Goal: Task Accomplishment & Management: Manage account settings

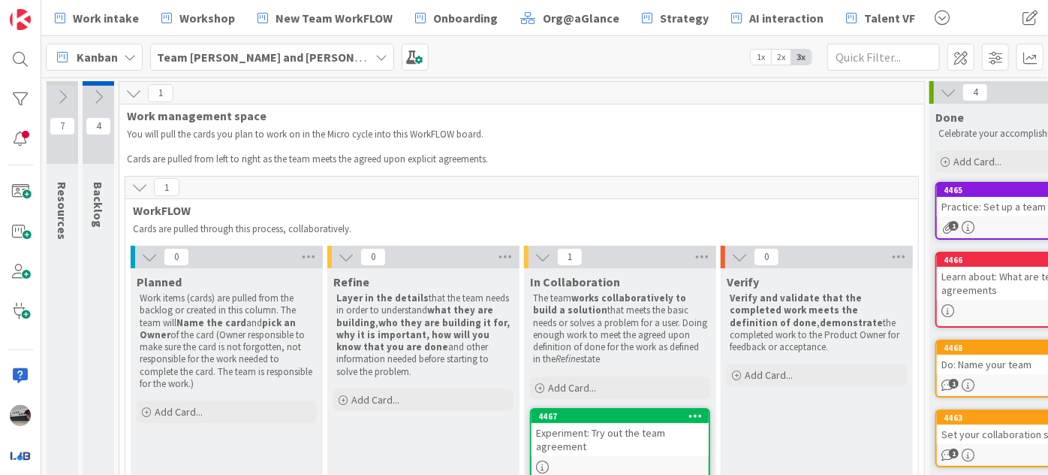
scroll to position [70, 0]
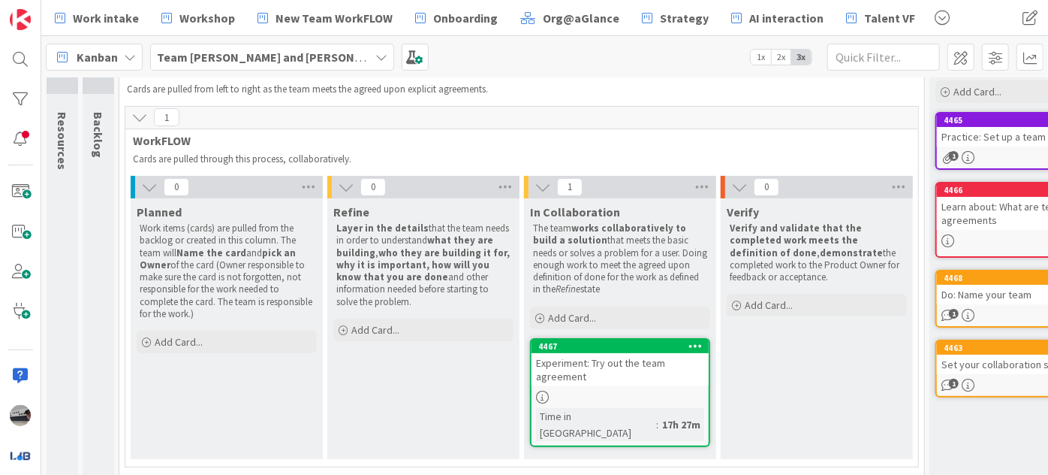
click at [251, 51] on b "Team [PERSON_NAME] and [PERSON_NAME]" at bounding box center [277, 57] width 240 height 15
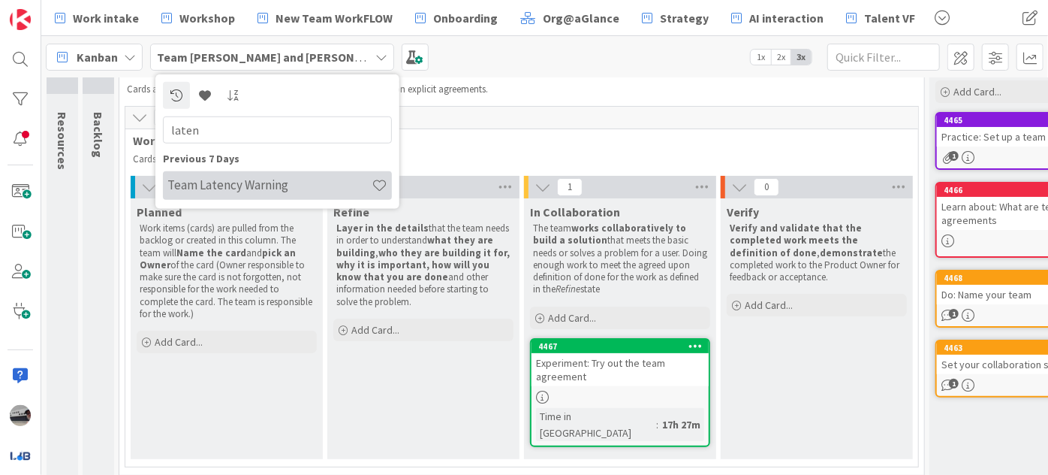
type input "laten"
click at [246, 183] on h4 "Team Latency Warning" at bounding box center [269, 184] width 204 height 15
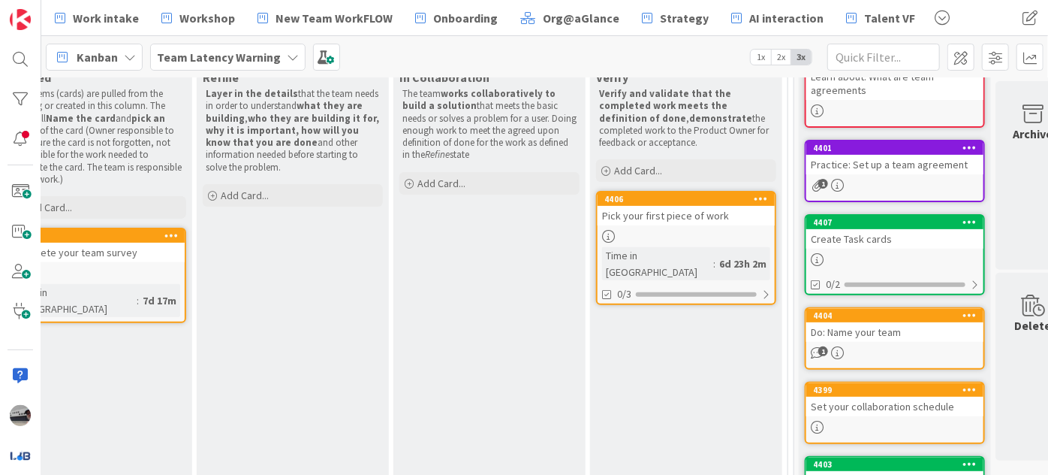
scroll to position [204, 293]
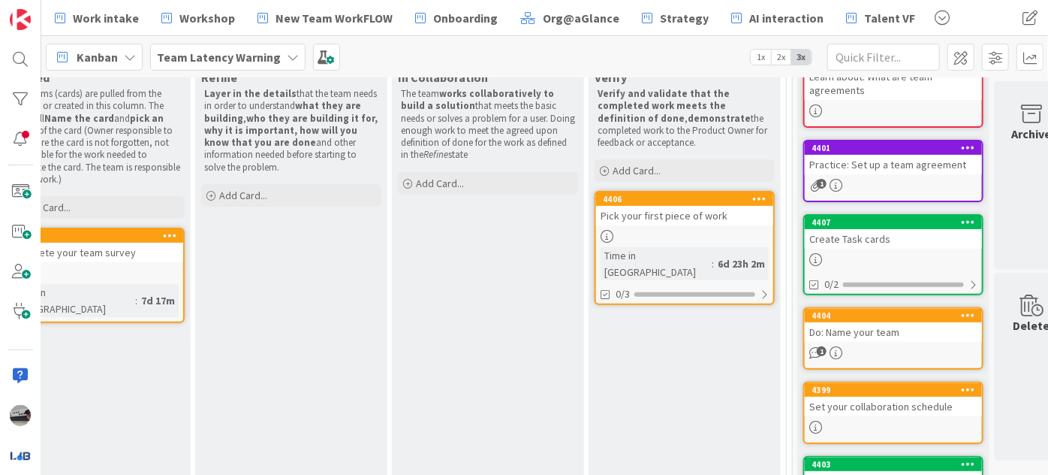
click at [276, 51] on div "Team Latency Warning" at bounding box center [227, 57] width 155 height 27
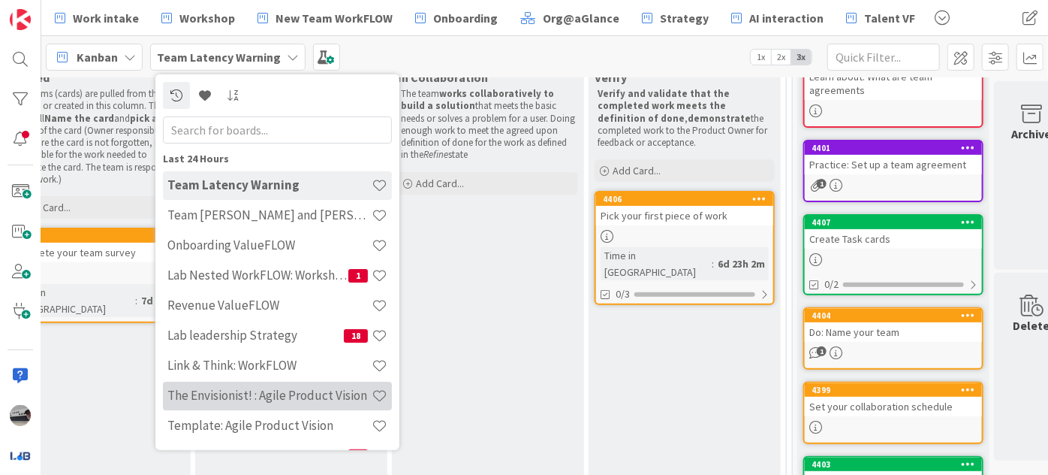
click at [289, 382] on div "The Envisionist! : Agile Product Vision" at bounding box center [277, 395] width 229 height 29
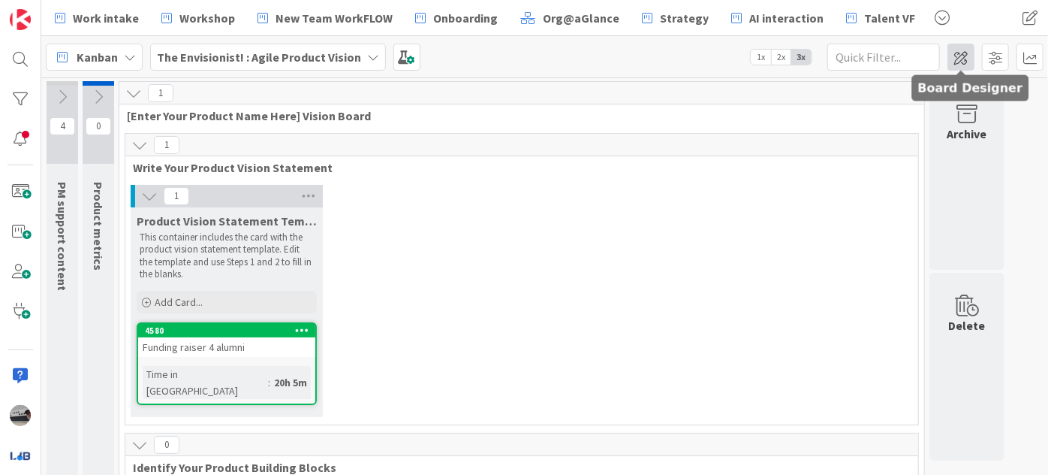
click at [966, 49] on span at bounding box center [961, 57] width 27 height 27
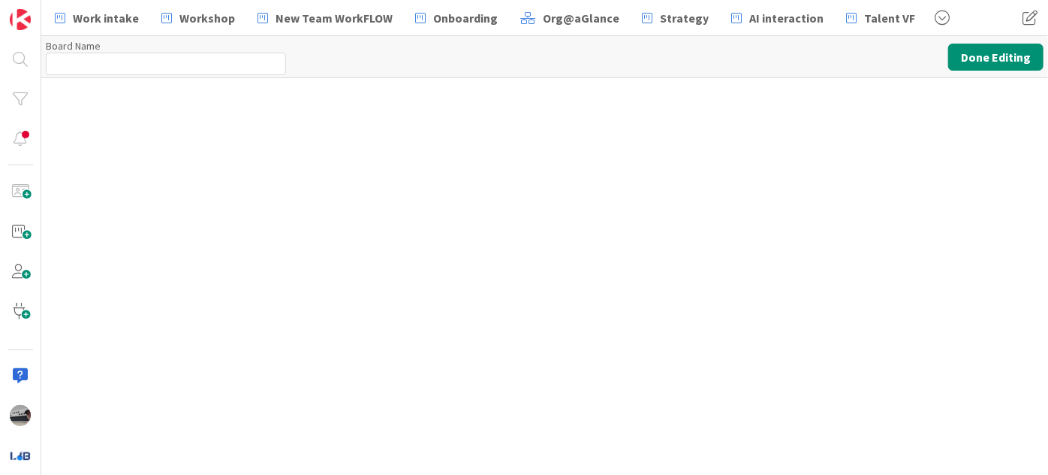
type input "The Envisionist! : Agile Product Vision"
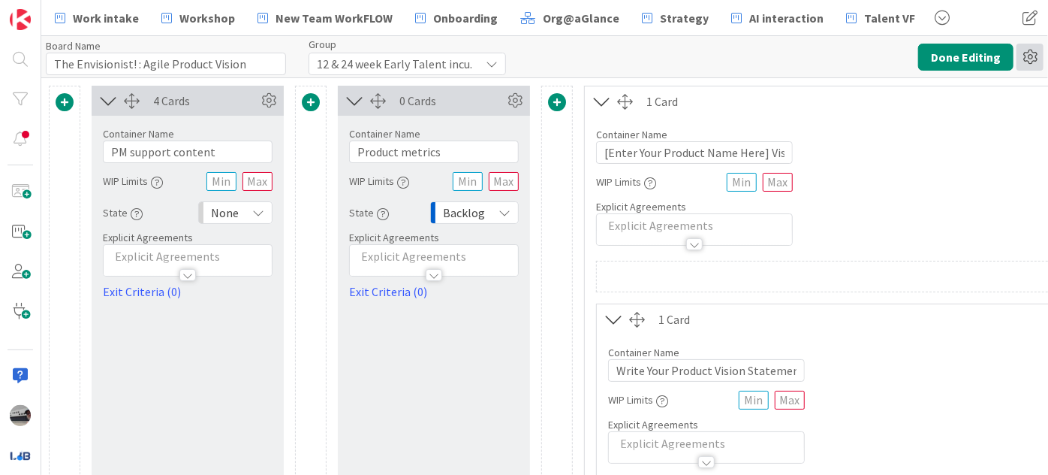
click at [1031, 56] on icon at bounding box center [1030, 57] width 27 height 27
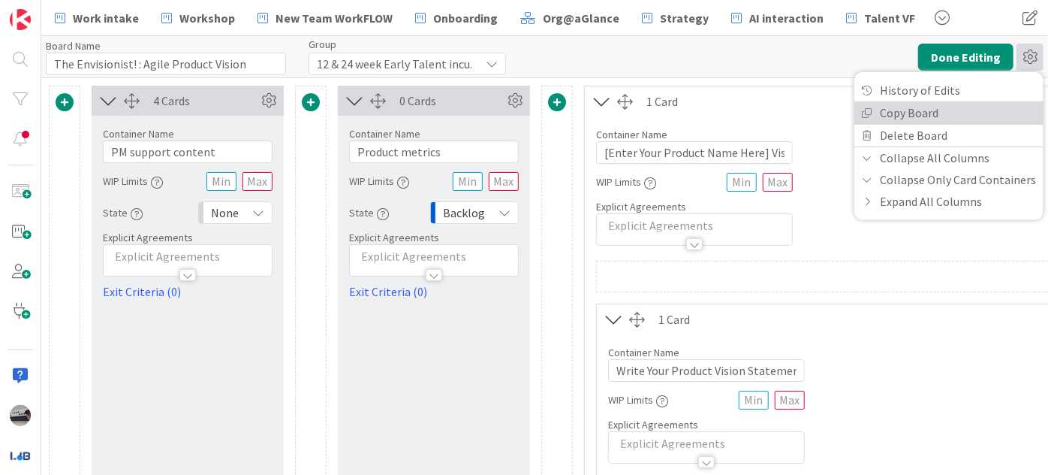
click at [985, 112] on link "Copy Board" at bounding box center [949, 112] width 189 height 22
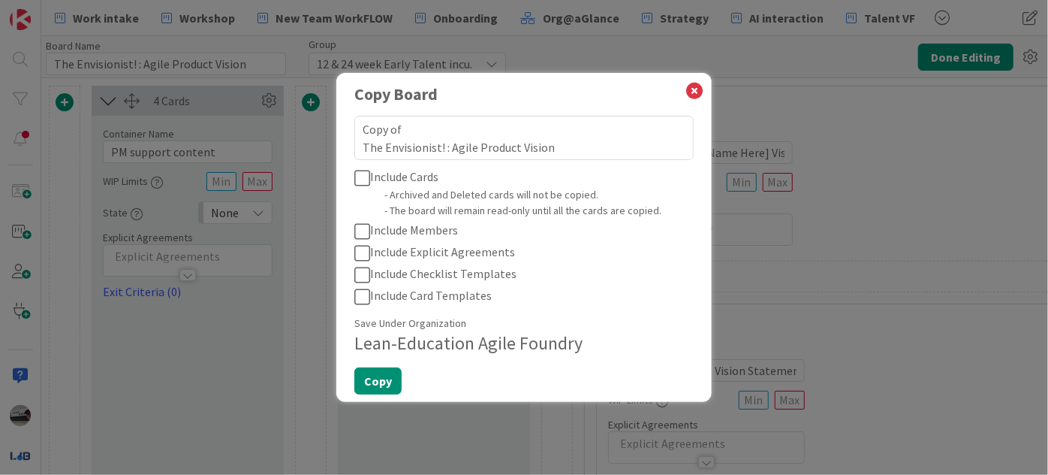
drag, startPoint x: 440, startPoint y: 146, endPoint x: 294, endPoint y: 134, distance: 146.9
click at [294, 134] on div "Copy Board Copy of The Envisionist! : Agile Product Vision Include Cards - Arch…" at bounding box center [524, 237] width 1048 height 475
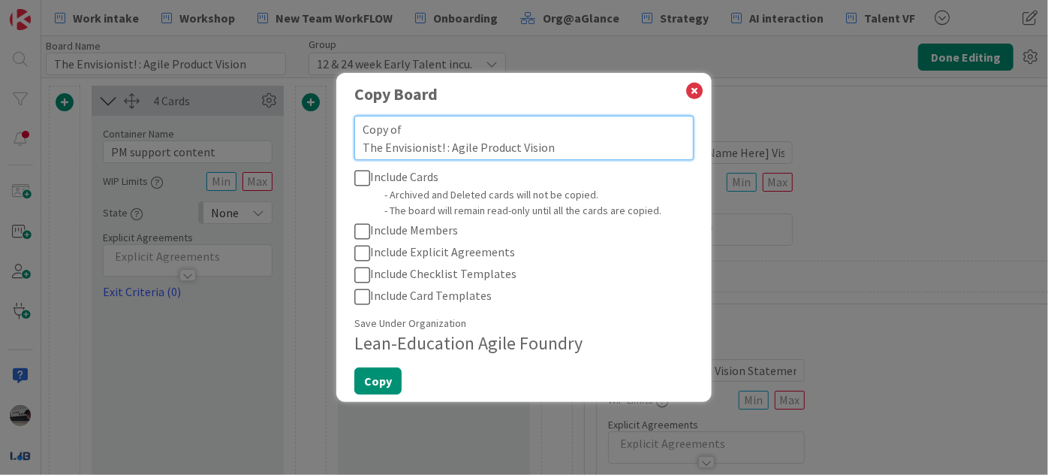
type textarea "x"
type textarea "L! : Agile Product Vision"
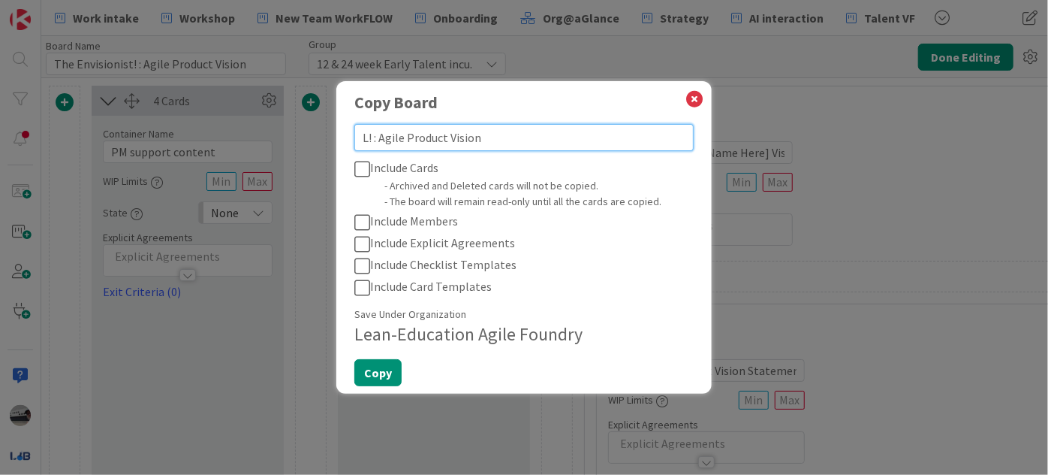
type textarea "x"
type textarea "La! : Agile Product Vision"
type textarea "x"
type textarea "Lat! : Agile Product Vision"
type textarea "x"
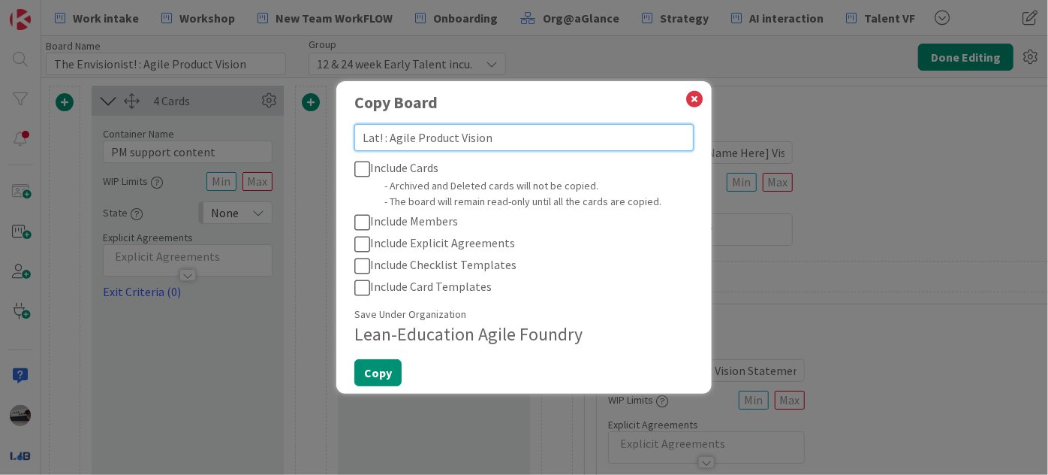
type textarea "Late! : Agile Product Vision"
type textarea "x"
type textarea "Laten! : Agile Product Vision"
type textarea "x"
type textarea "Latenc! : Agile Product Vision"
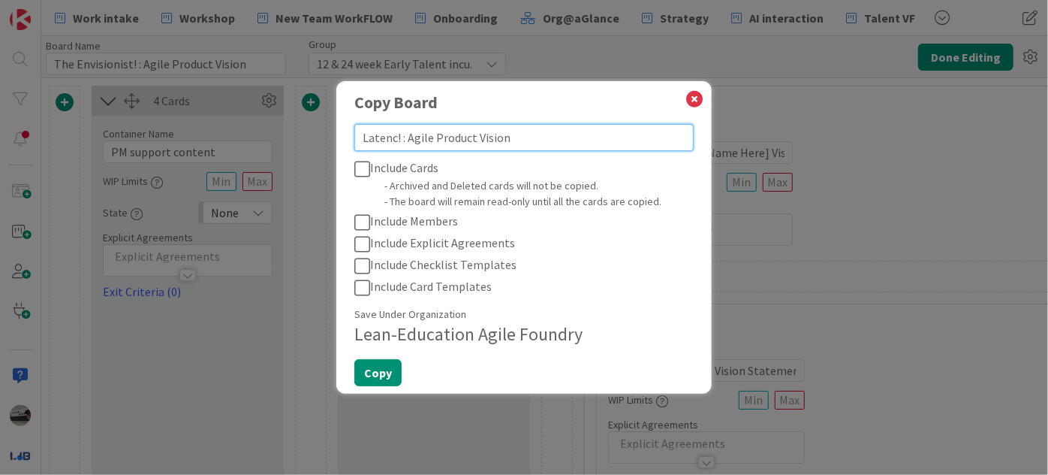
type textarea "x"
type textarea "Latency! : Agile Product Vision"
type textarea "x"
type textarea "Latency ! : Agile Product Vision"
type textarea "x"
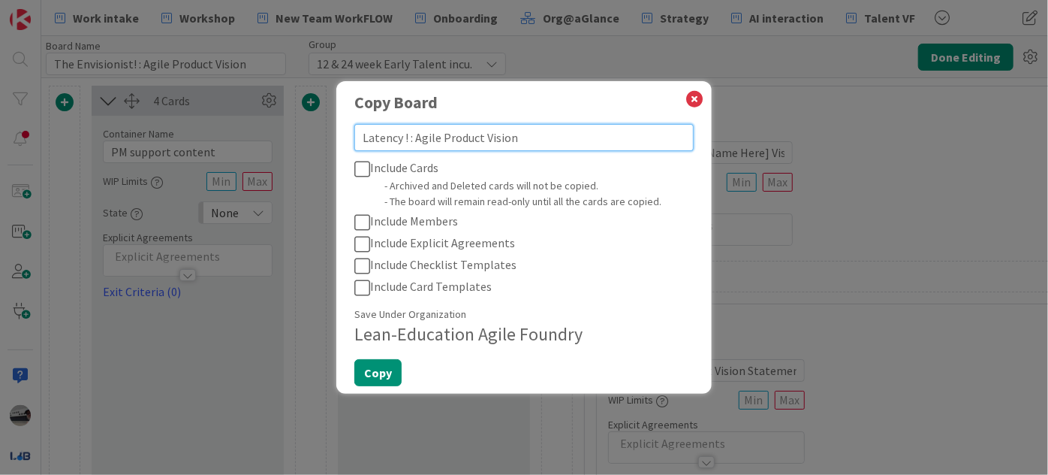
type textarea "Latency W! : Agile Product Vision"
type textarea "x"
type textarea "Latency Wa! : Agile Product Vision"
type textarea "x"
type textarea "Latency War! : Agile Product Vision"
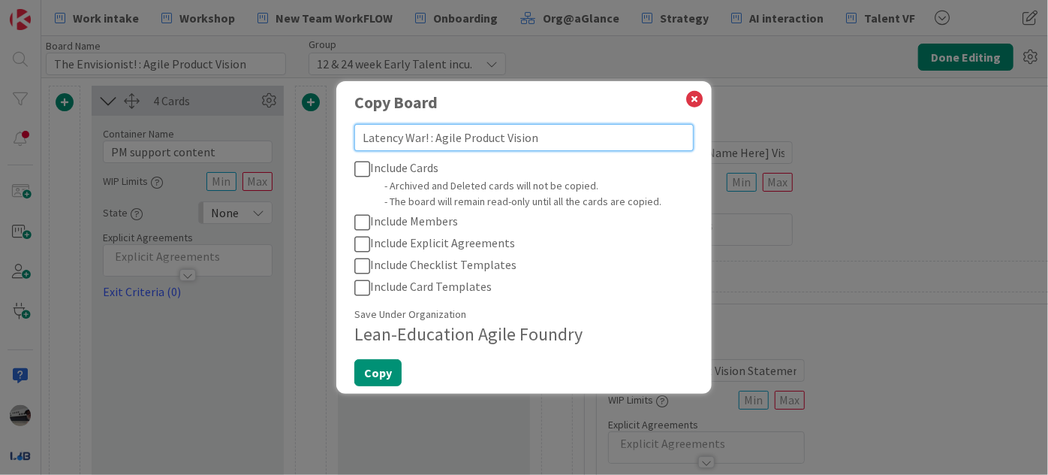
type textarea "x"
type textarea "Latency Warn! : Agile Product Vision"
type textarea "x"
type textarea "Latency Warni! : Agile Product Vision"
type textarea "x"
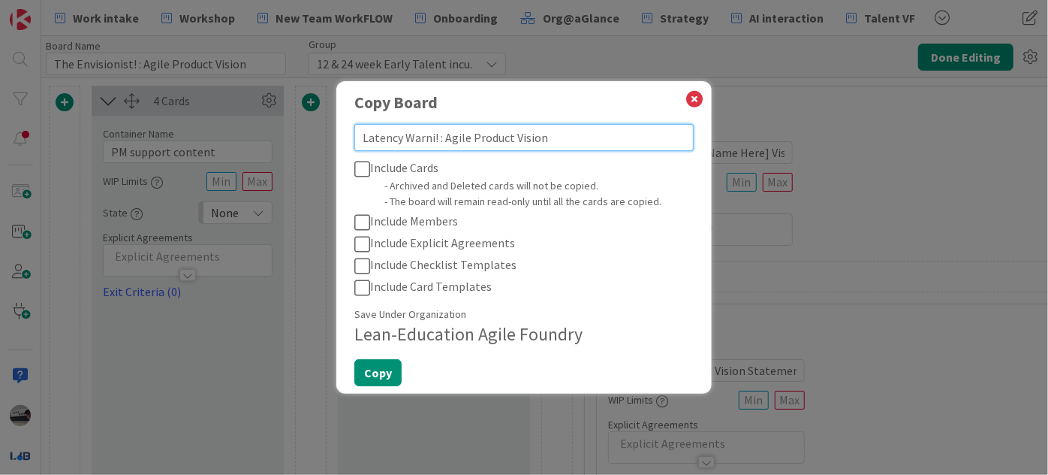
type textarea "Latency Warnin! : Agile Product Vision"
type textarea "x"
type textarea "Latency Warning! : Agile Product Vision"
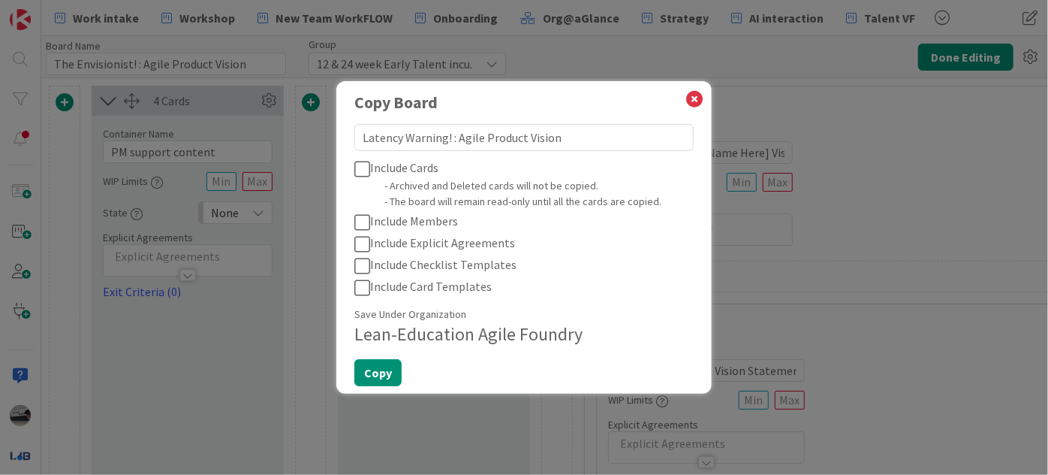
click at [358, 166] on icon at bounding box center [362, 169] width 16 height 18
click at [365, 218] on icon at bounding box center [362, 222] width 16 height 18
click at [363, 240] on icon at bounding box center [362, 244] width 16 height 18
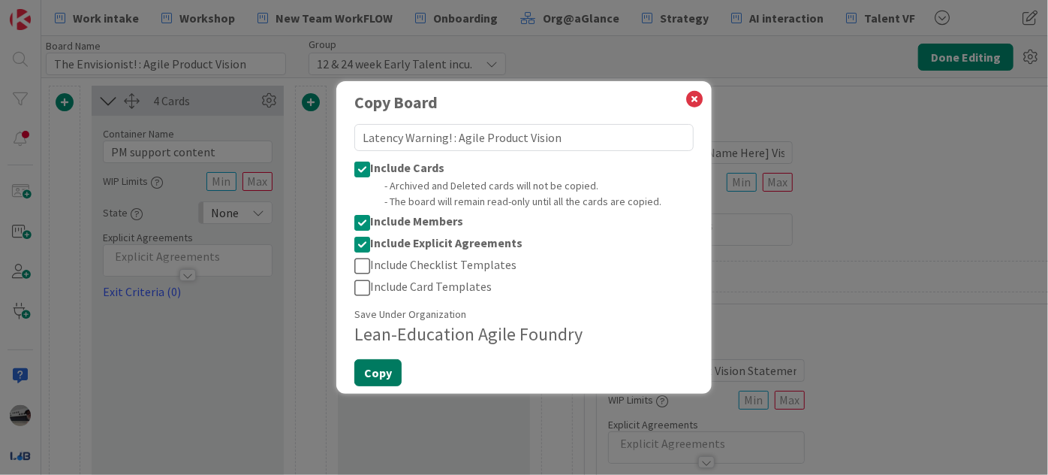
click at [371, 373] on button "Copy" at bounding box center [377, 372] width 47 height 27
type textarea "x"
type input "The Envisionist! : Agile Product Vision"
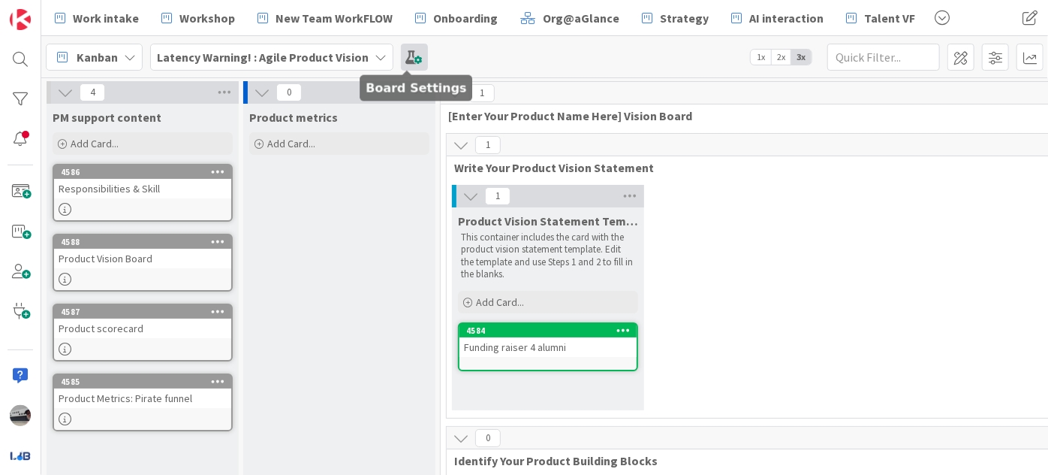
click at [412, 57] on span at bounding box center [414, 57] width 27 height 27
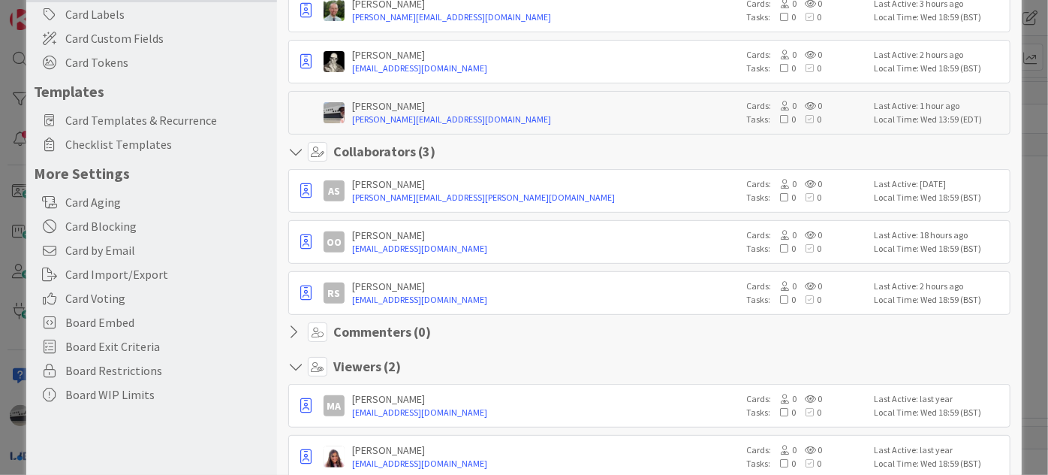
scroll to position [204, 0]
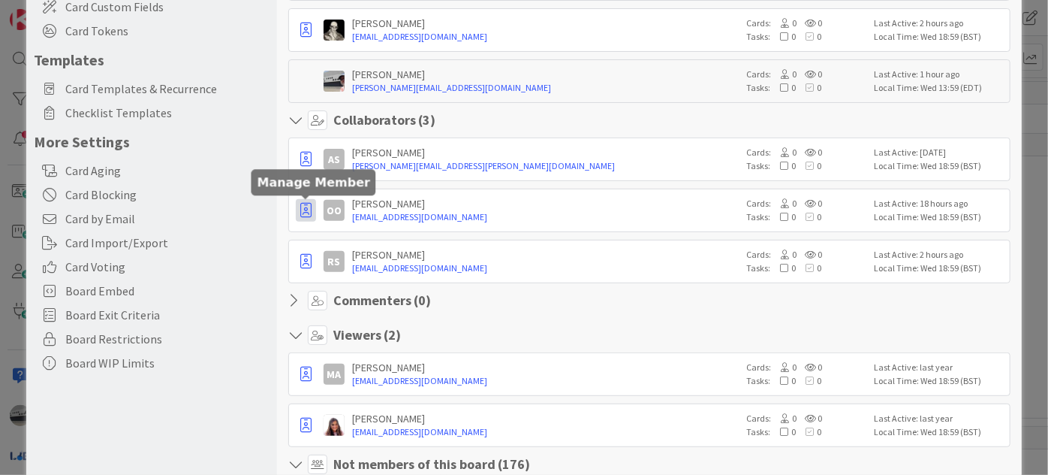
click at [305, 206] on icon "button" at bounding box center [305, 210] width 11 height 15
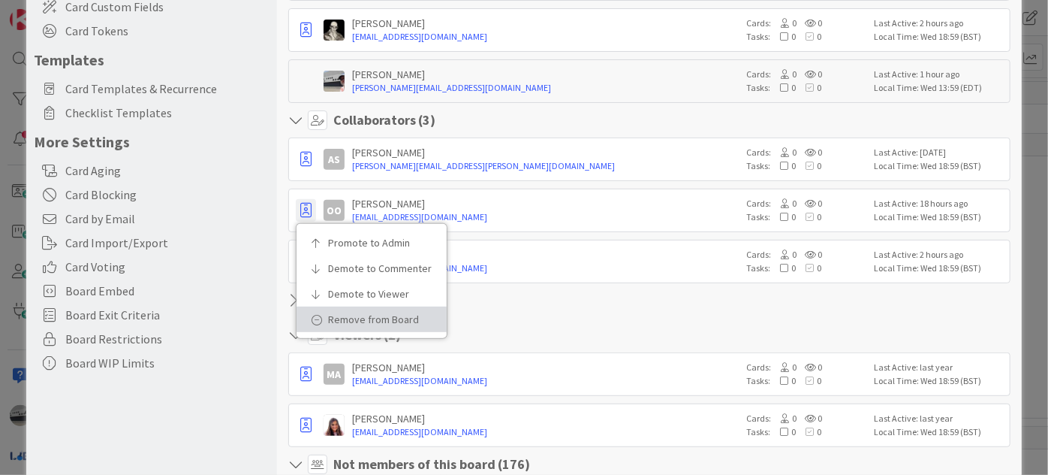
click at [336, 314] on p "Remove from Board" at bounding box center [377, 319] width 98 height 11
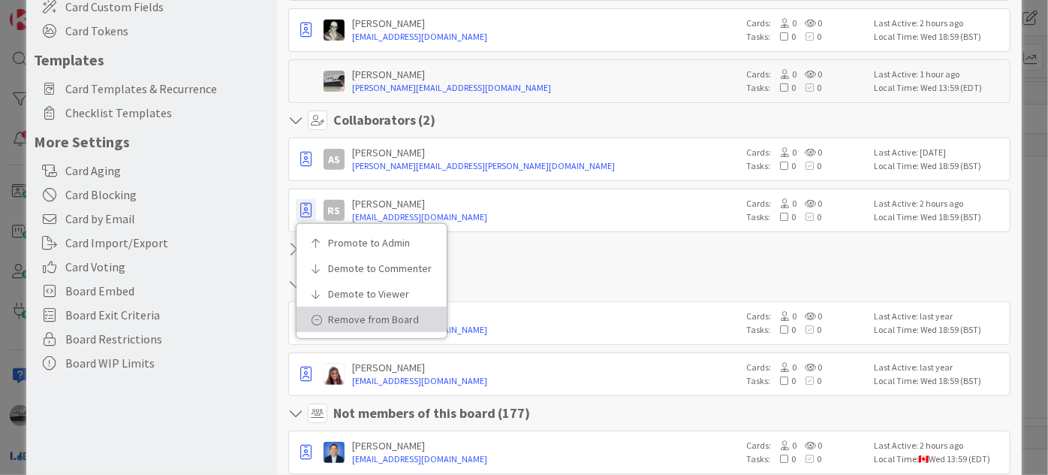
click at [352, 316] on p "Remove from Board" at bounding box center [377, 319] width 98 height 11
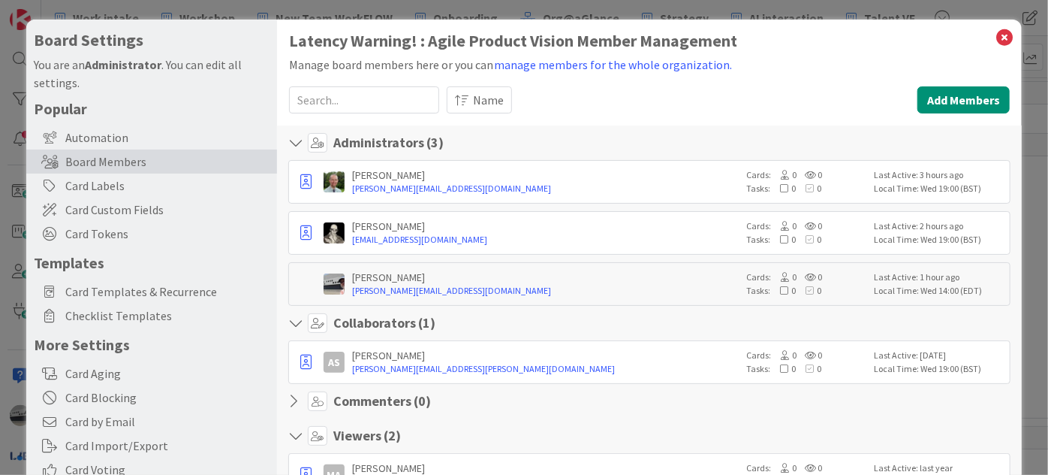
scroll to position [0, 0]
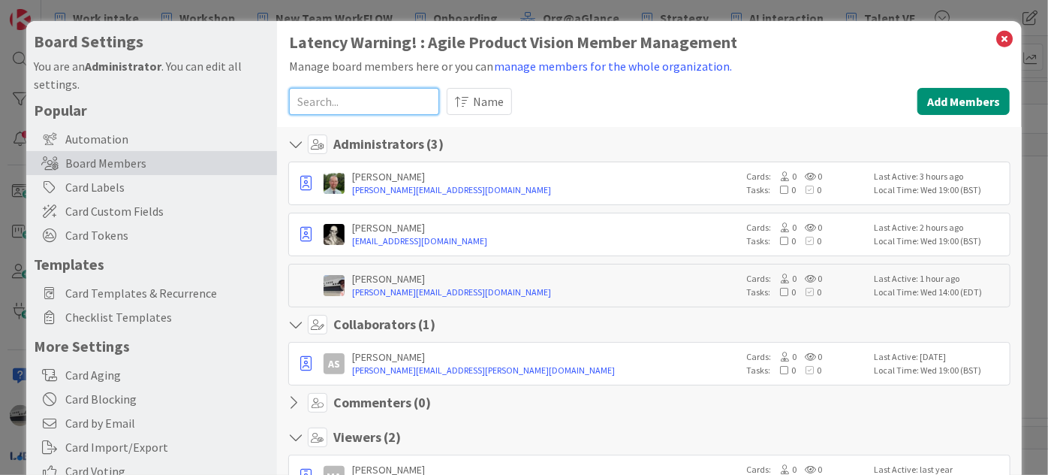
click at [372, 101] on input at bounding box center [364, 101] width 150 height 27
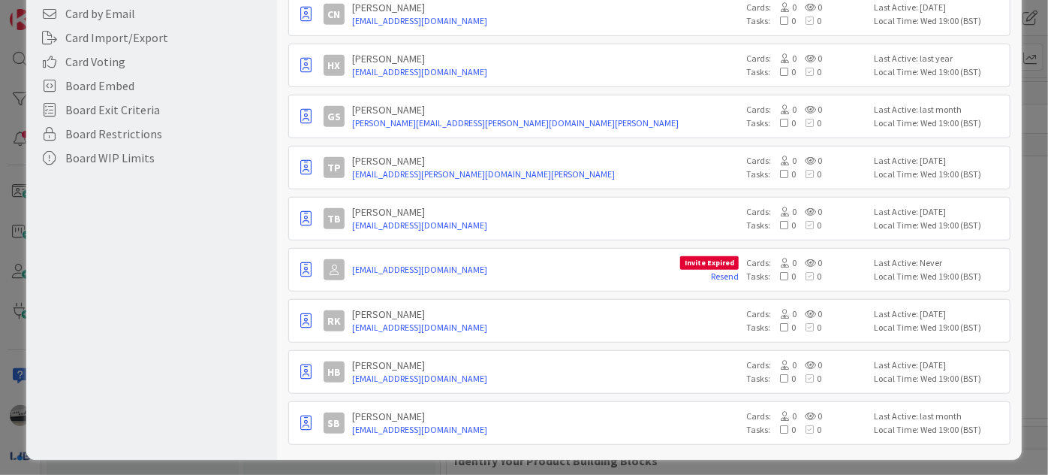
scroll to position [410, 0]
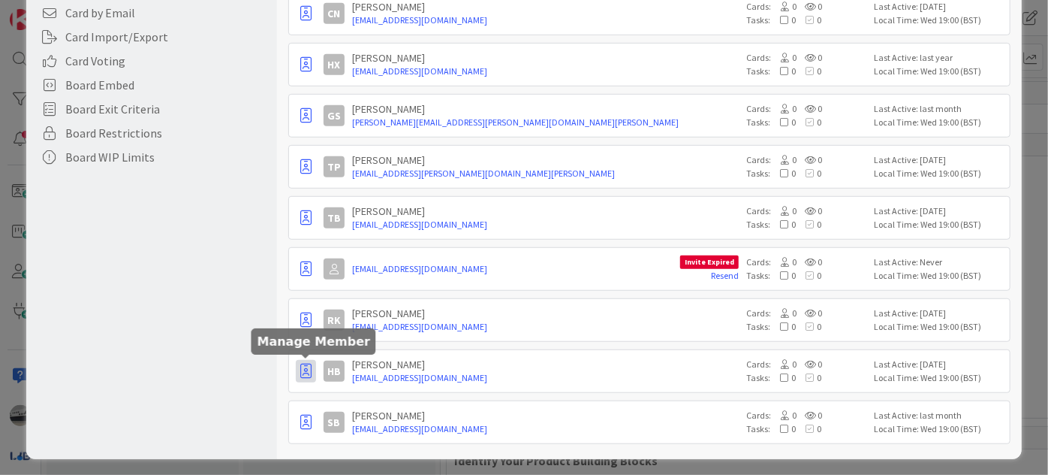
click at [308, 370] on icon "button" at bounding box center [305, 370] width 11 height 15
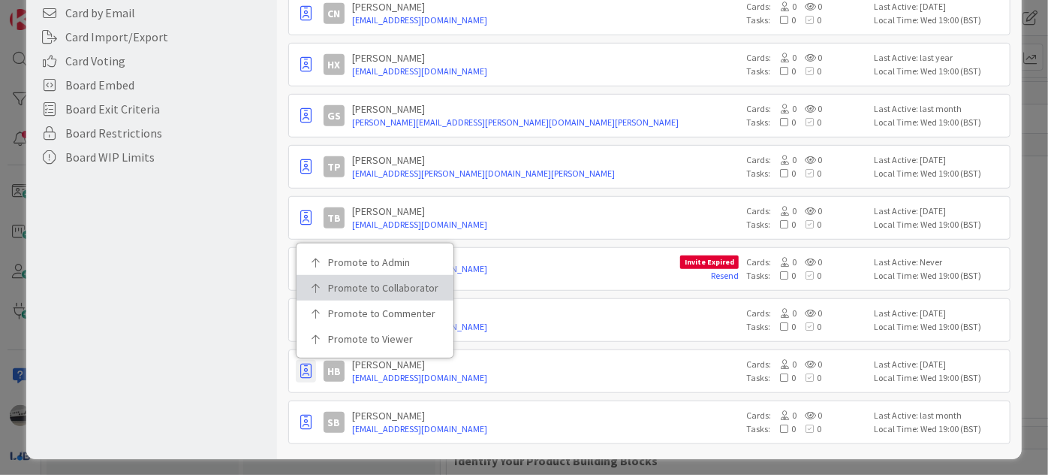
click at [366, 282] on p "Promote to Collaborator" at bounding box center [380, 287] width 104 height 11
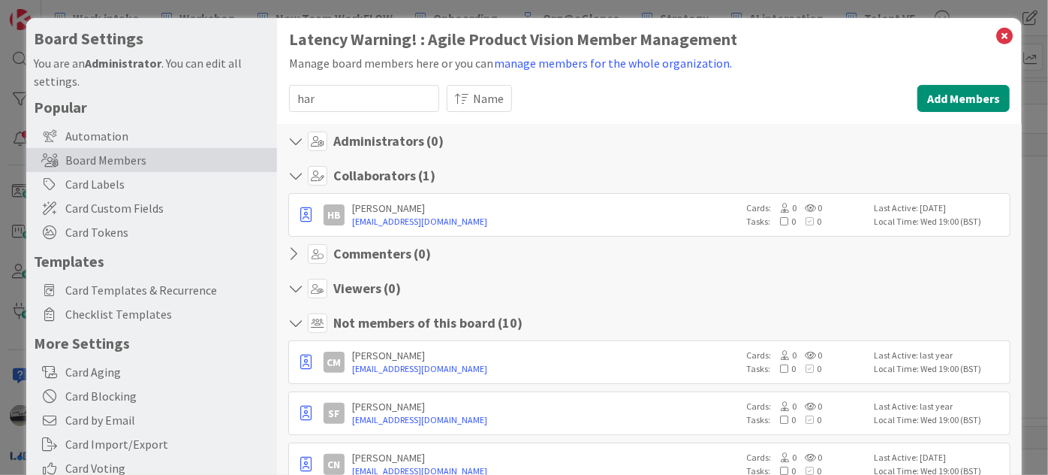
scroll to position [0, 0]
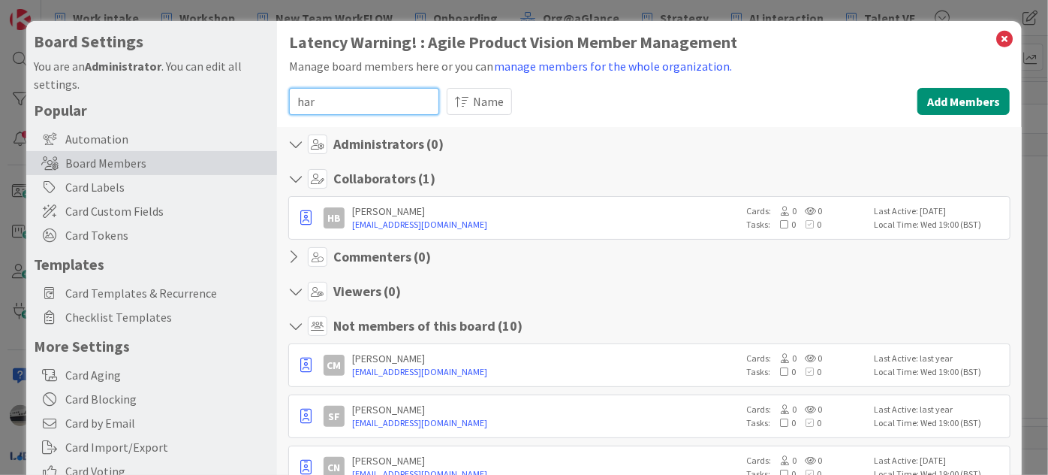
drag, startPoint x: 347, startPoint y: 98, endPoint x: 255, endPoint y: 95, distance: 92.4
click at [255, 95] on div "Board Settings You are an Administrator . You can edit all settings. Popular Au…" at bounding box center [524, 441] width 996 height 840
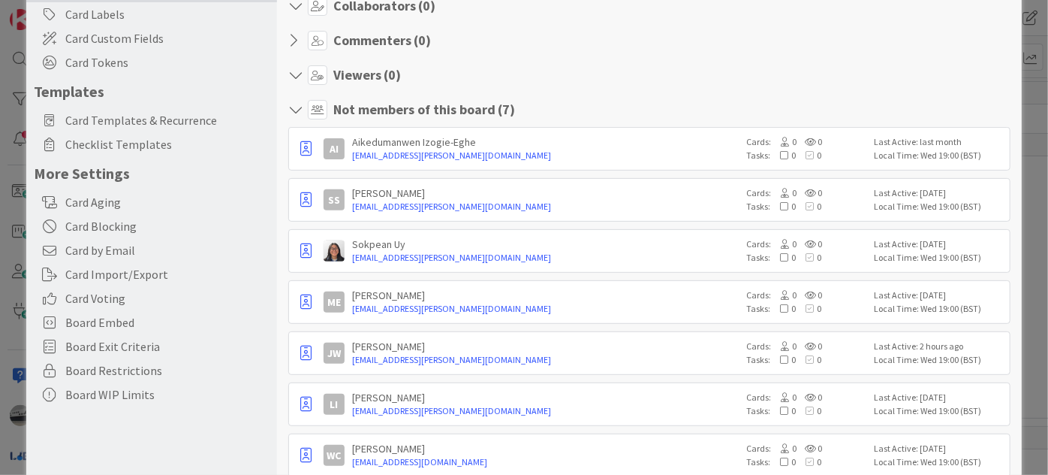
scroll to position [204, 0]
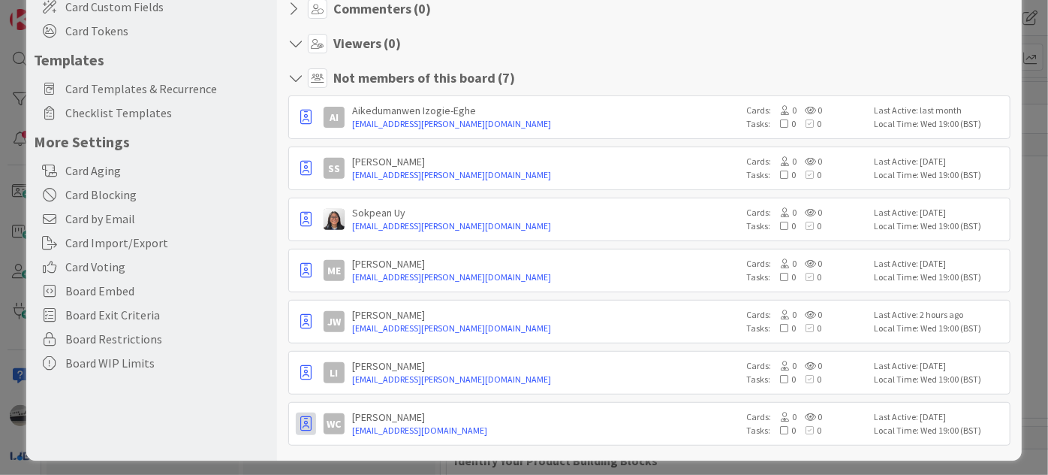
type input "will"
click at [300, 125] on icon "button" at bounding box center [305, 117] width 11 height 15
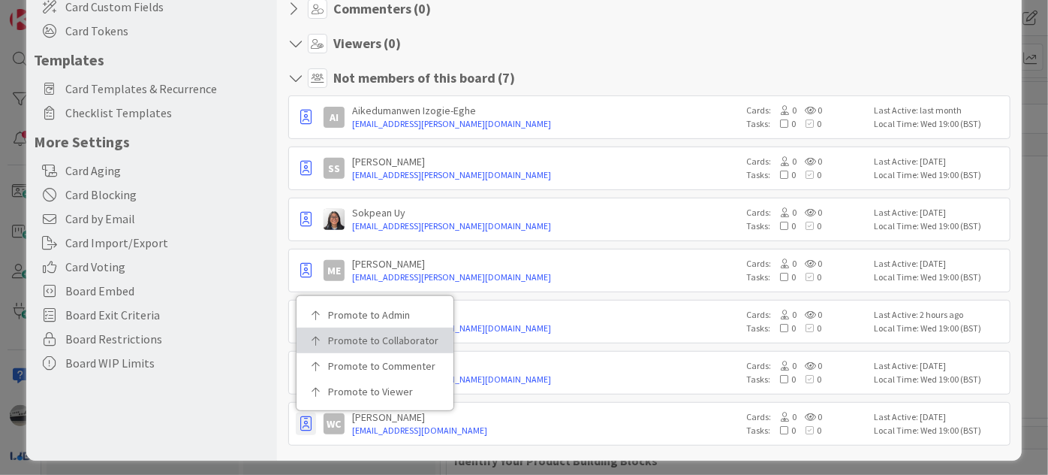
click at [362, 335] on p "Promote to Collaborator" at bounding box center [380, 340] width 104 height 11
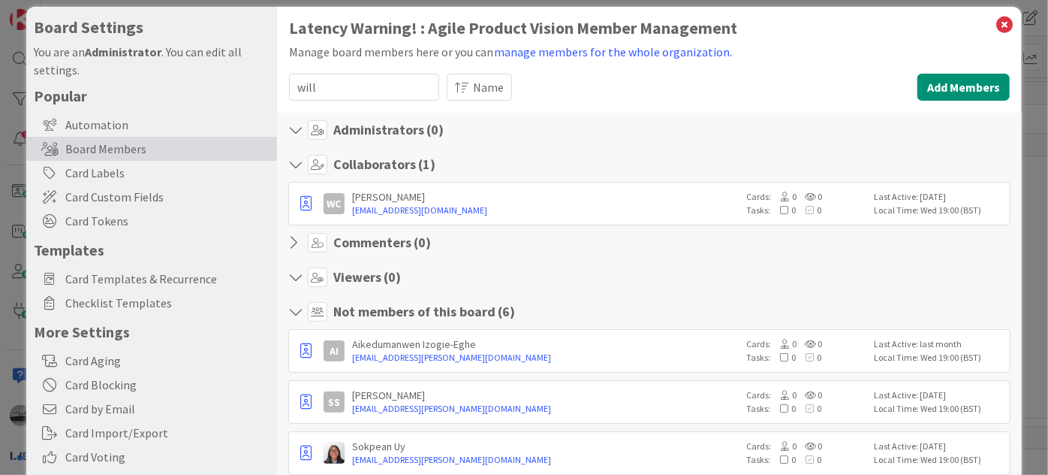
scroll to position [0, 0]
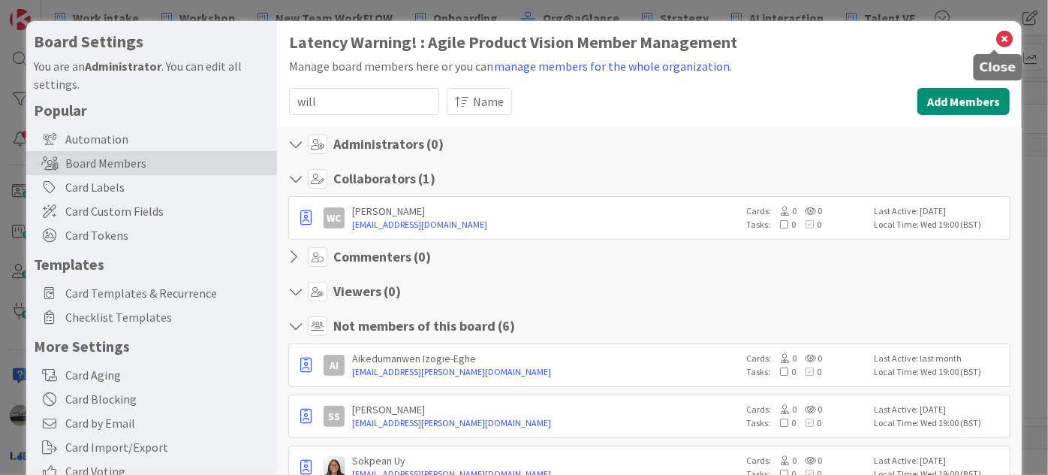
click at [995, 35] on icon at bounding box center [1005, 39] width 20 height 21
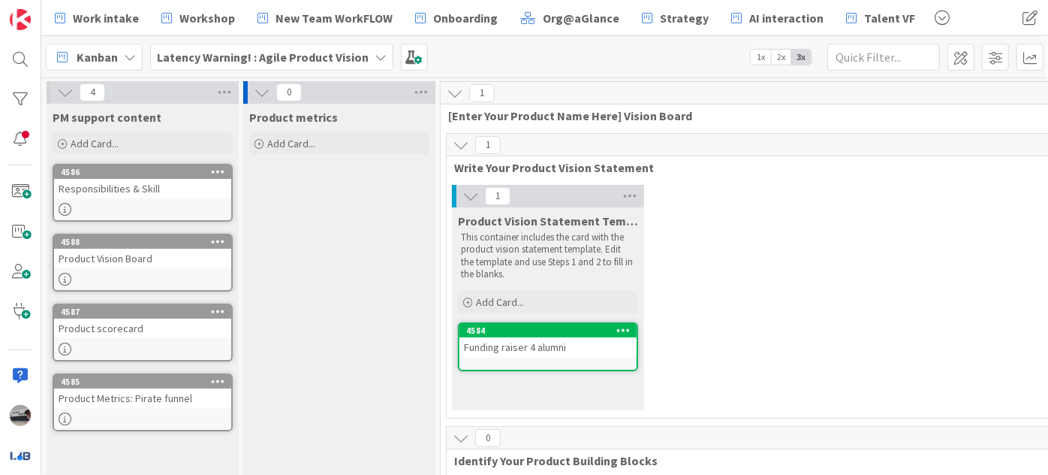
click at [625, 327] on icon at bounding box center [623, 329] width 14 height 11
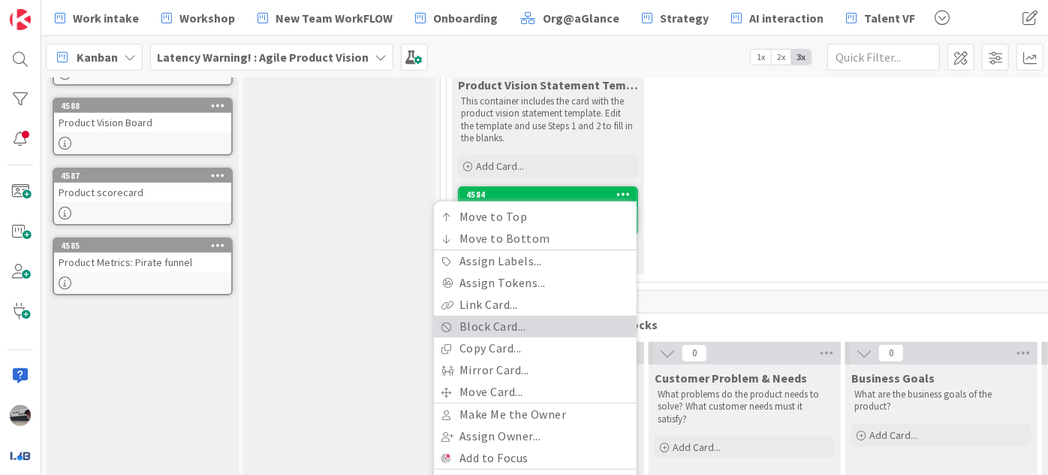
scroll to position [204, 0]
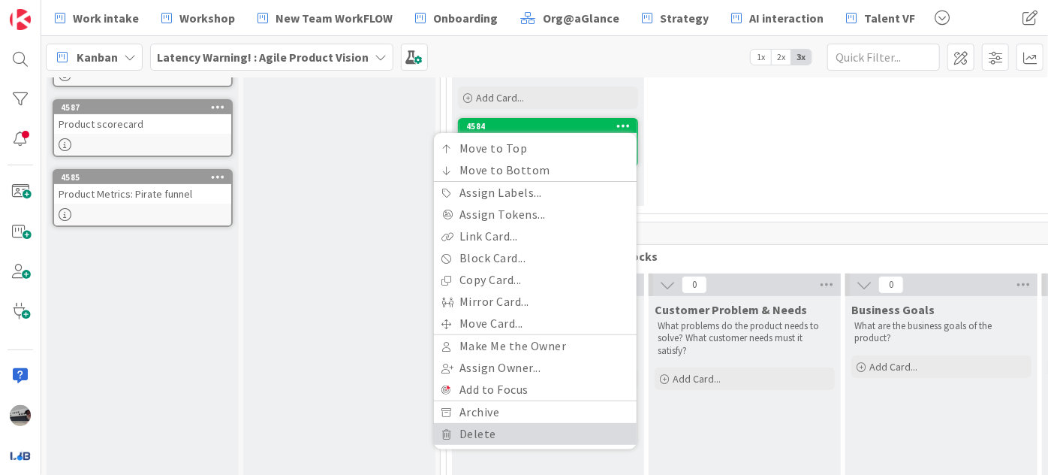
click at [529, 433] on link "Delete" at bounding box center [535, 434] width 203 height 22
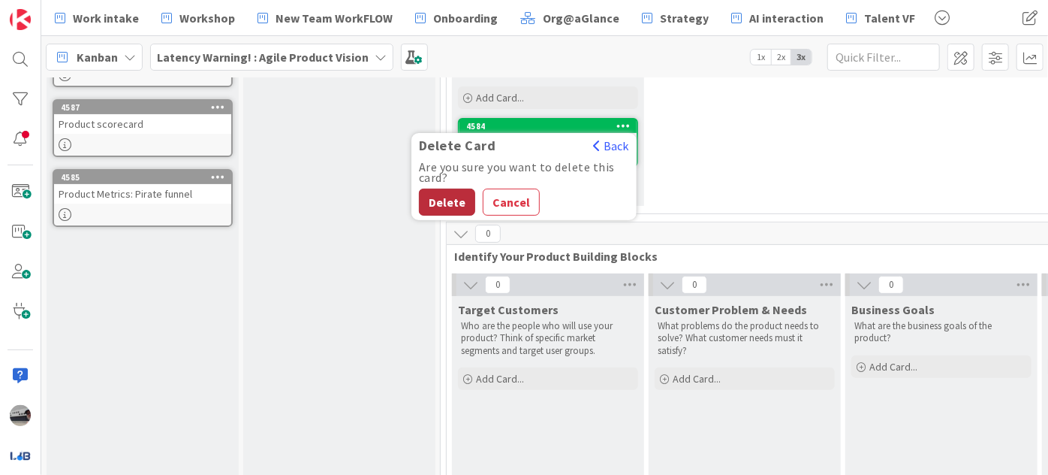
click at [449, 197] on button "Delete" at bounding box center [447, 201] width 56 height 27
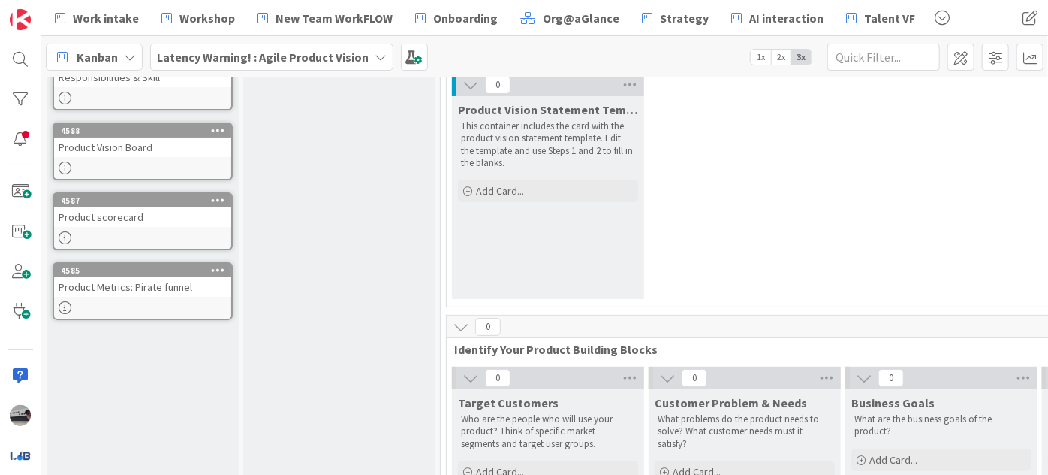
scroll to position [0, 0]
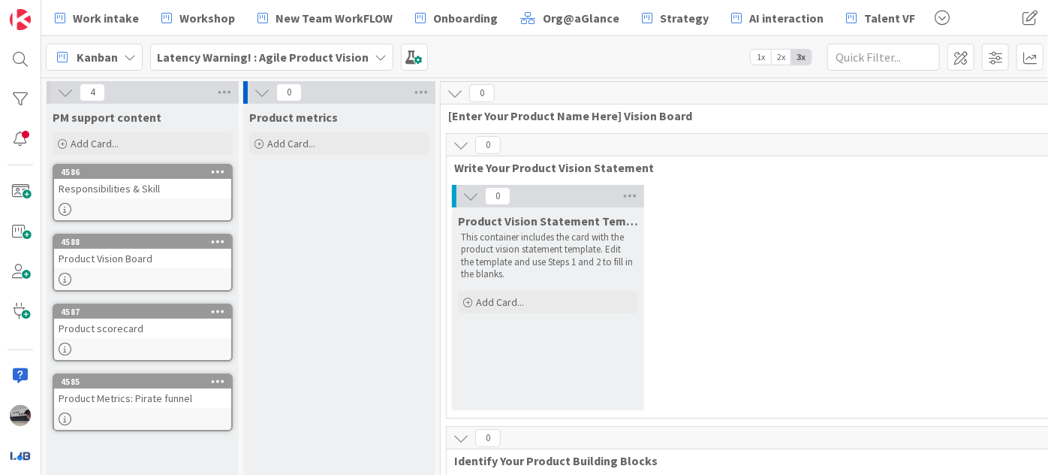
click at [326, 56] on b "Latency Warning! : Agile Product Vision" at bounding box center [263, 57] width 212 height 15
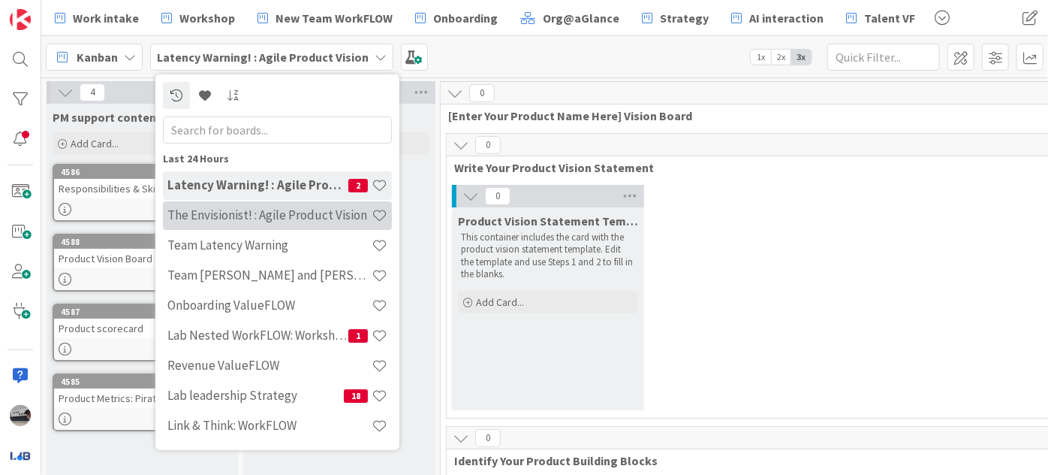
click at [297, 212] on h4 "The Envisionist! : Agile Product Vision" at bounding box center [269, 214] width 204 height 15
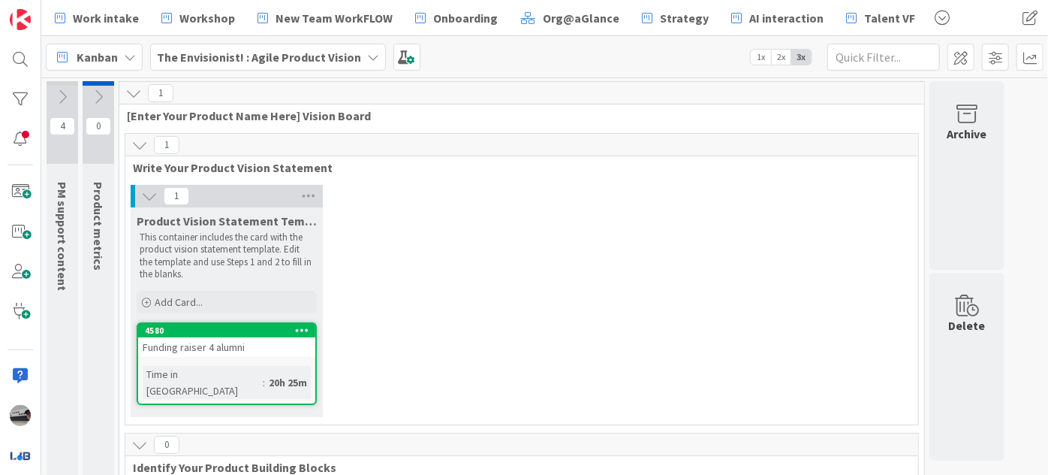
click at [325, 65] on span "The Envisionist! : Agile Product Vision" at bounding box center [259, 57] width 204 height 18
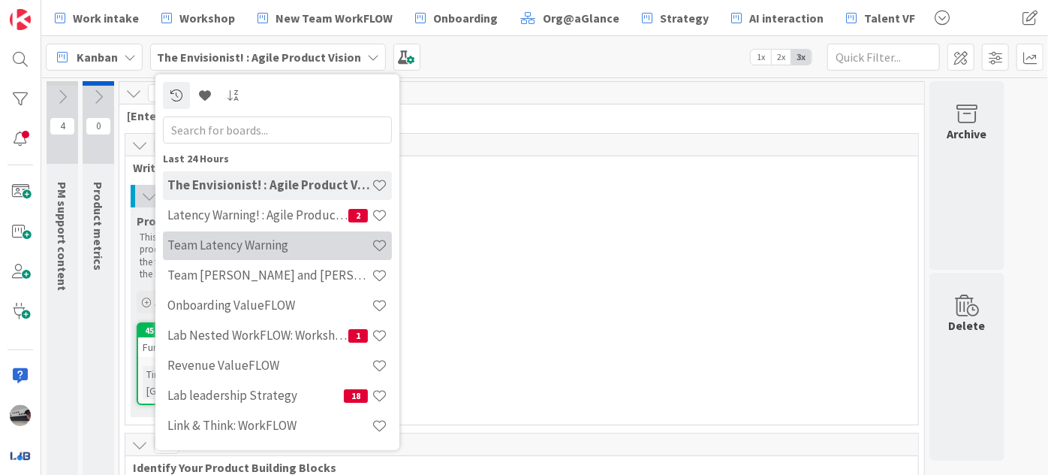
click at [290, 249] on h4 "Team Latency Warning" at bounding box center [269, 244] width 204 height 15
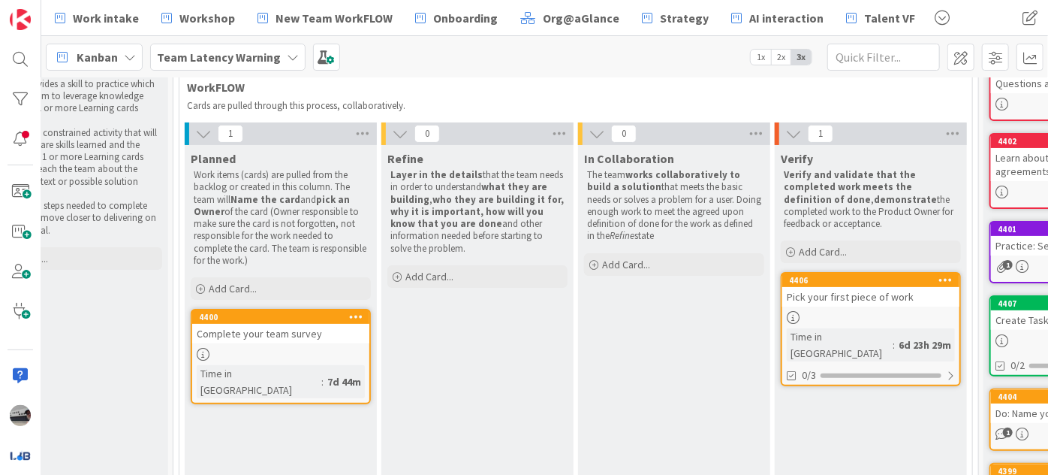
scroll to position [136, 107]
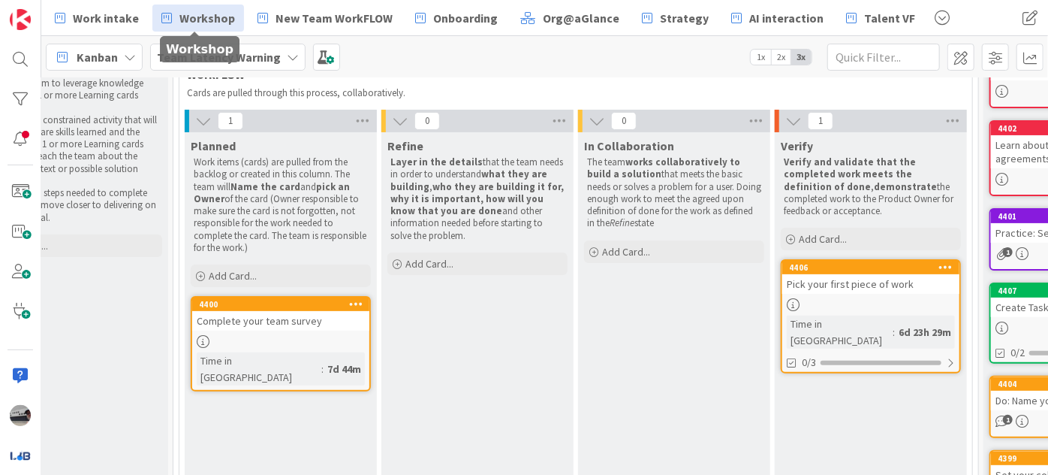
click at [192, 14] on span "Workshop" at bounding box center [207, 18] width 56 height 18
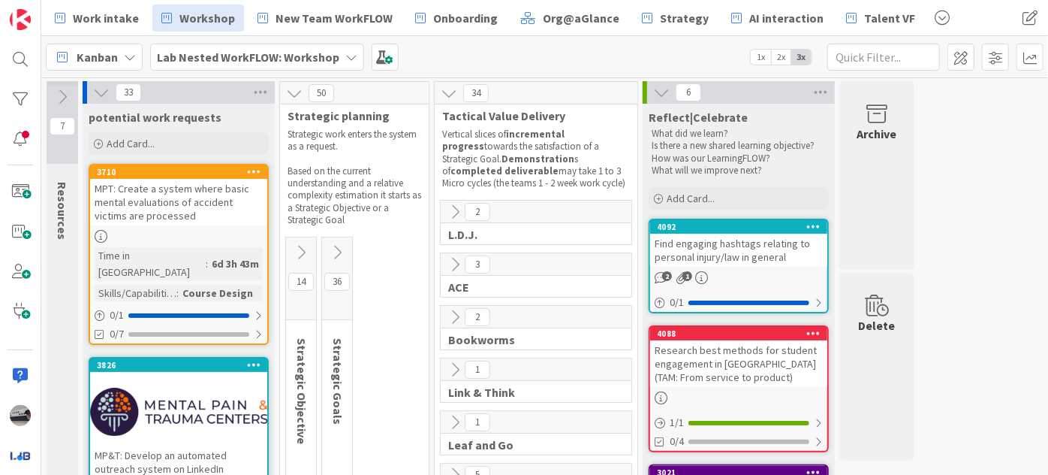
click at [301, 246] on icon at bounding box center [301, 252] width 17 height 17
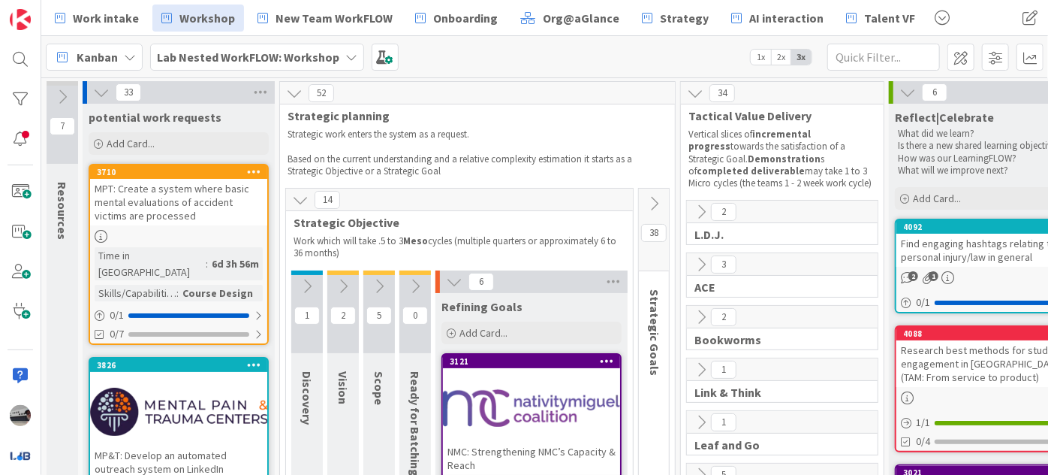
click at [345, 56] on icon at bounding box center [351, 57] width 12 height 12
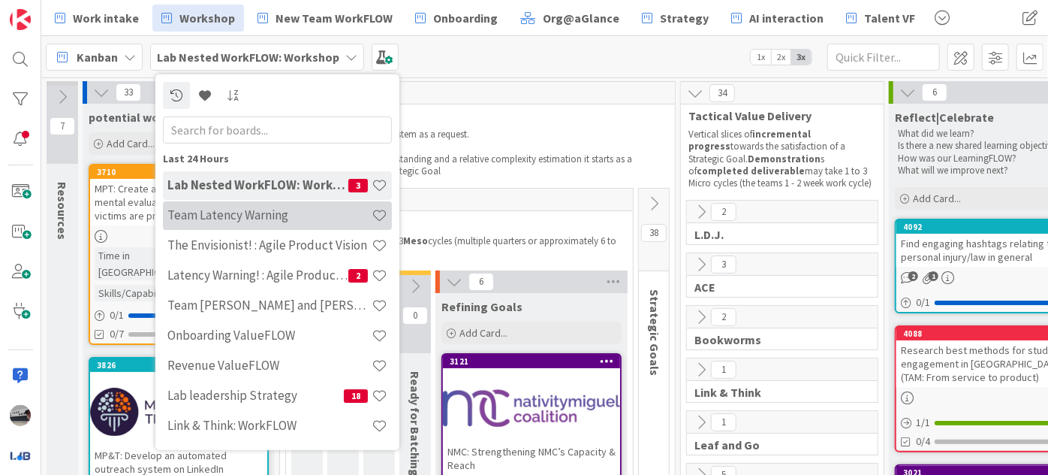
click at [268, 213] on h4 "Team Latency Warning" at bounding box center [269, 214] width 204 height 15
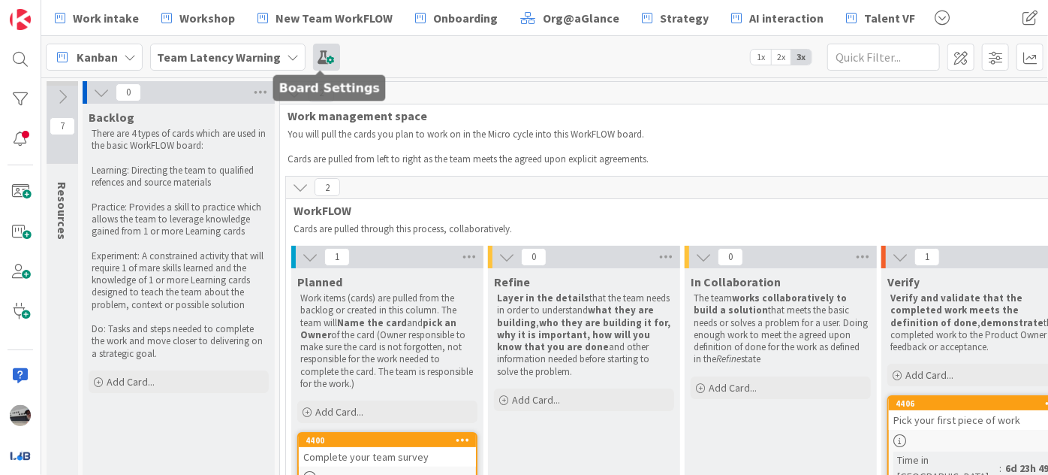
click at [326, 54] on span at bounding box center [326, 57] width 27 height 27
